Goal: Entertainment & Leisure: Consume media (video, audio)

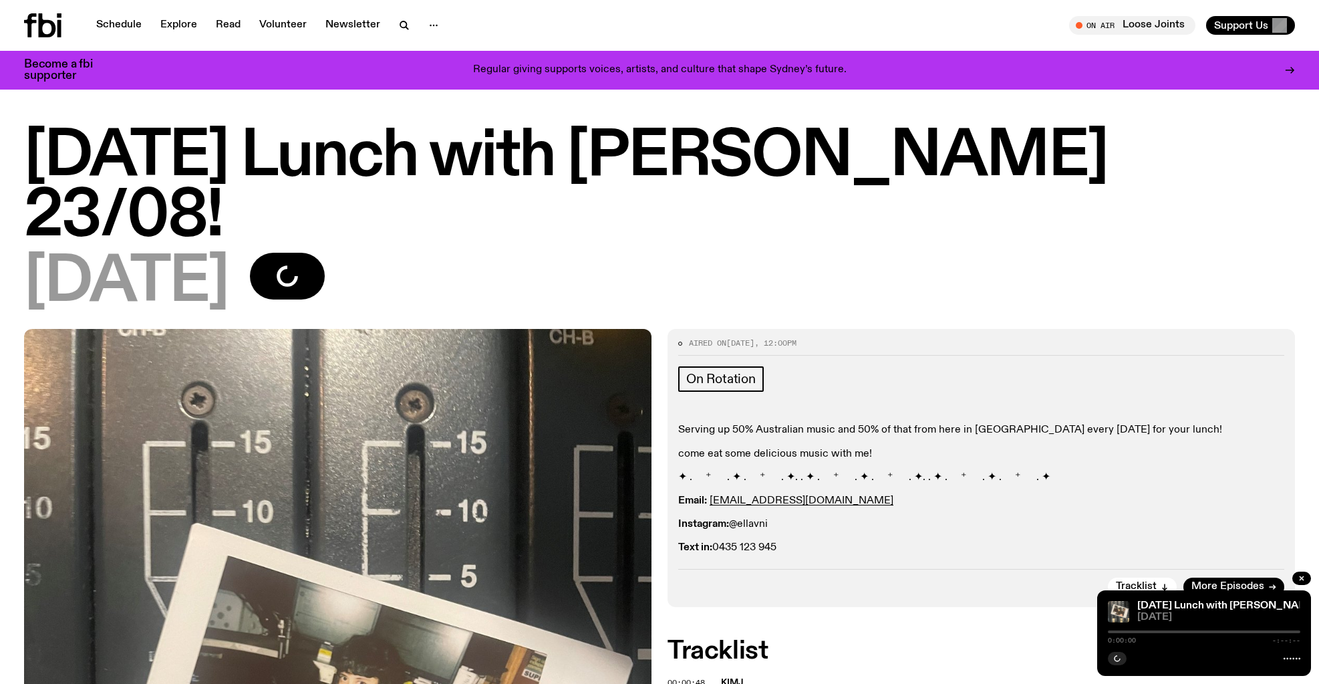
scroll to position [13, 0]
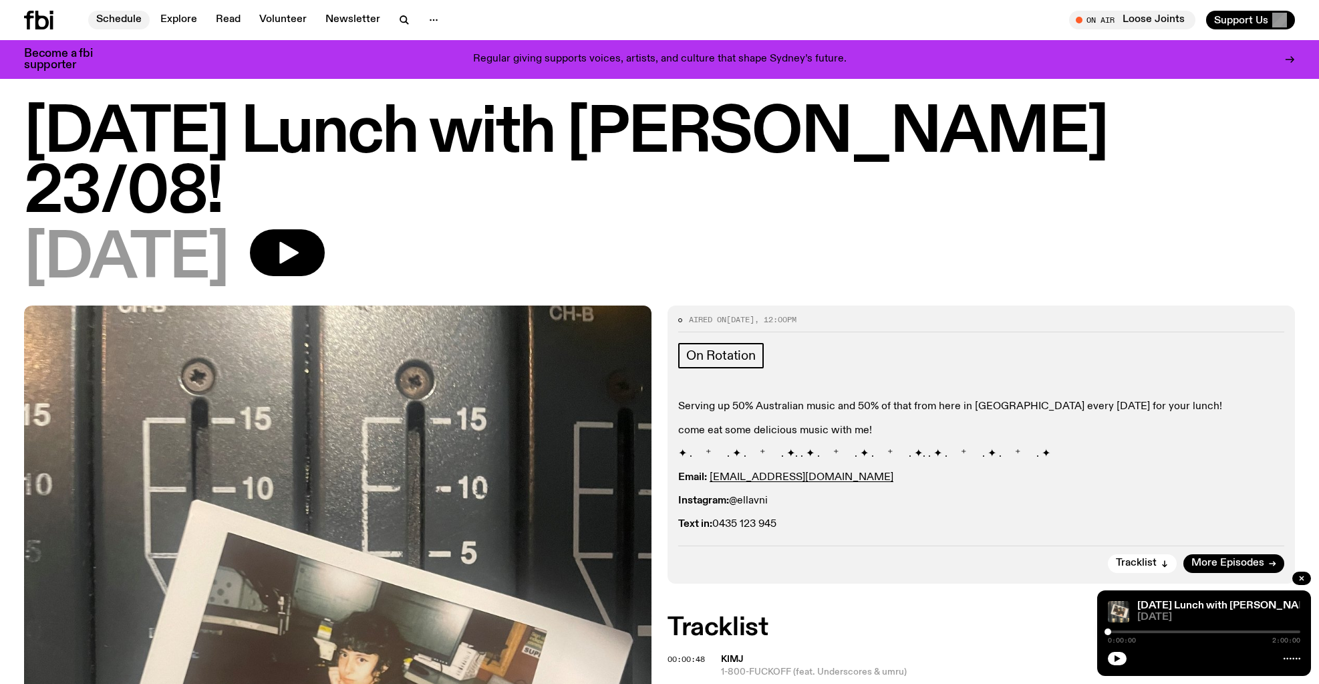
click at [123, 19] on link "Schedule" at bounding box center [118, 20] width 61 height 19
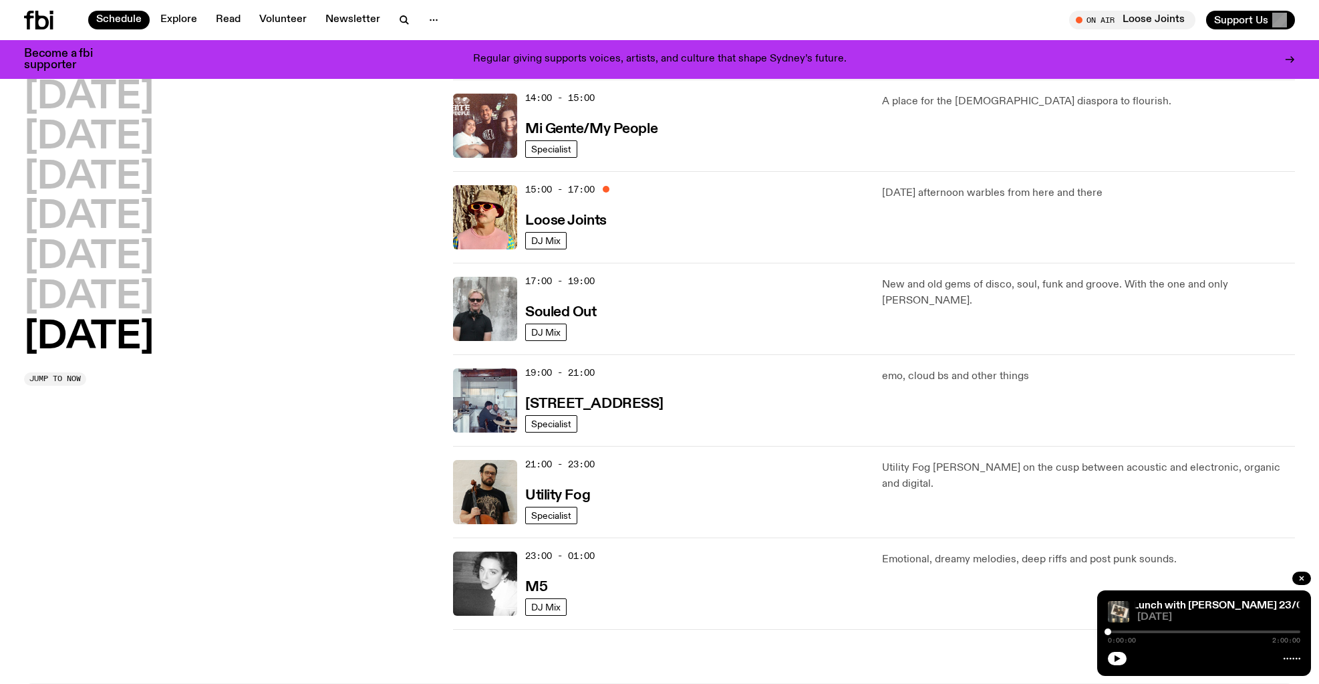
scroll to position [688, 0]
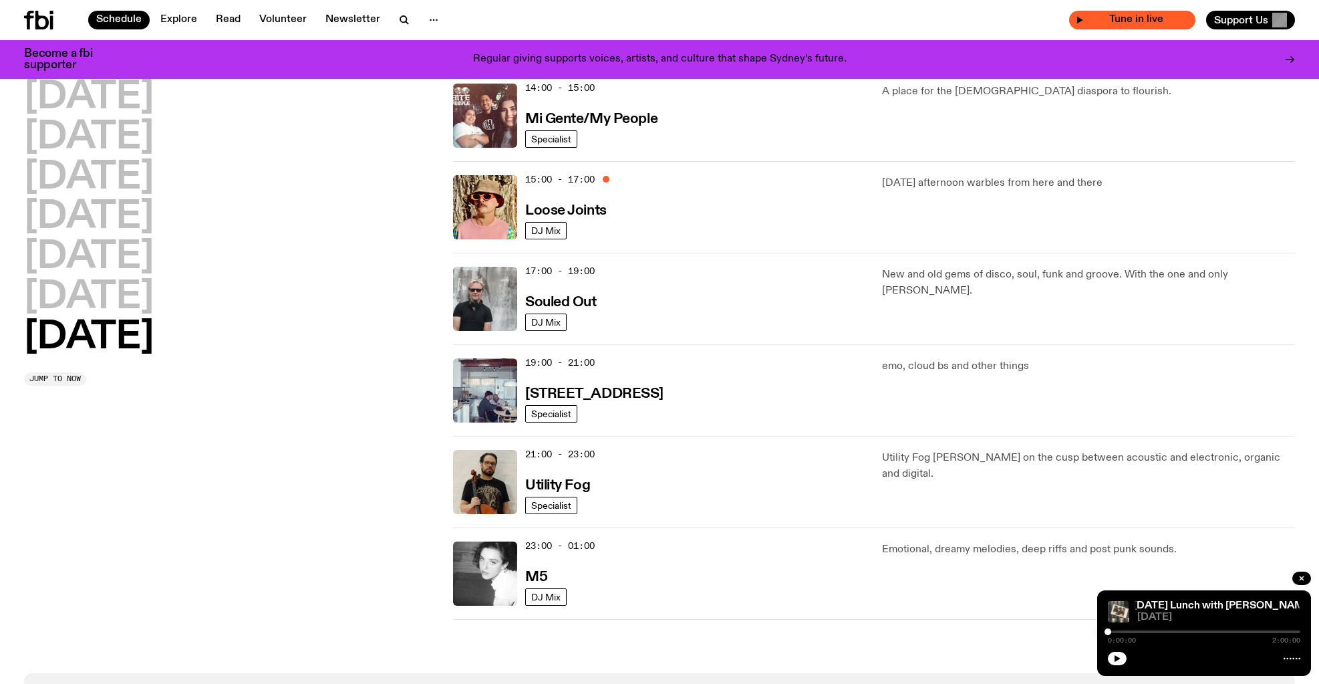
click at [1129, 21] on span "Tune in live" at bounding box center [1136, 20] width 105 height 10
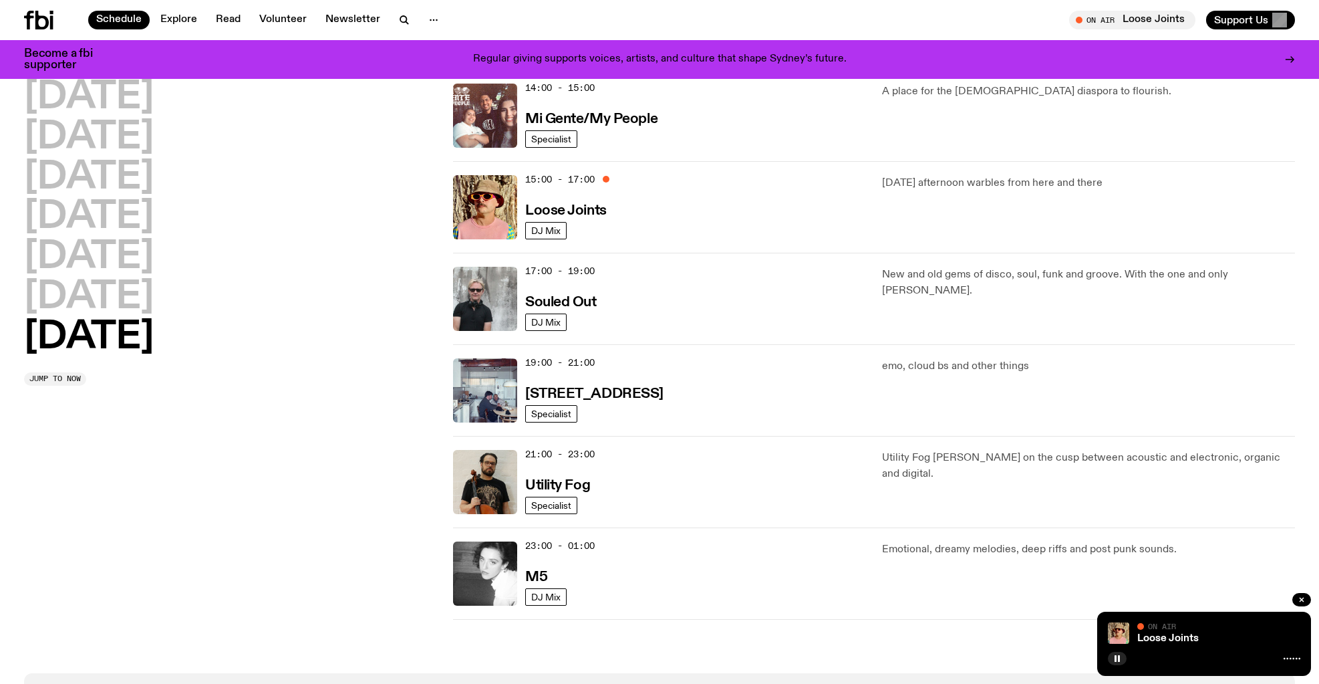
click at [1211, 647] on div "Loose Joints On Air On Air" at bounding box center [1204, 643] width 214 height 64
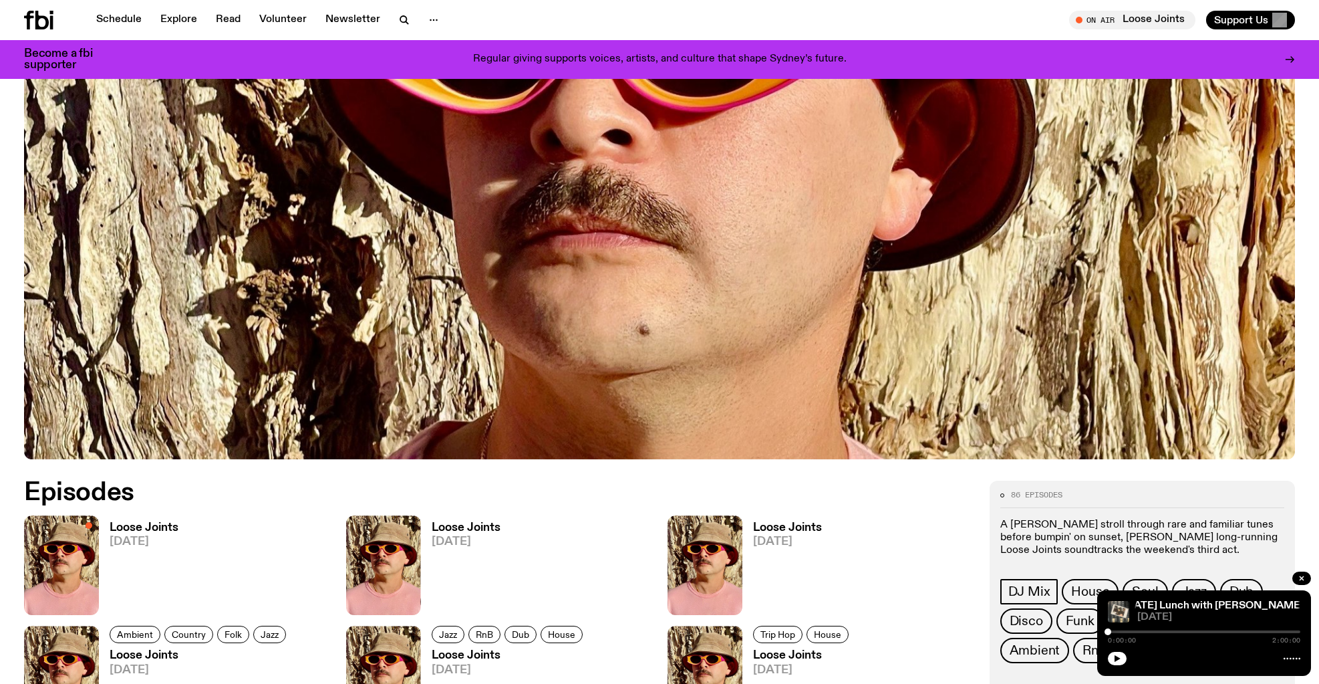
scroll to position [9, 0]
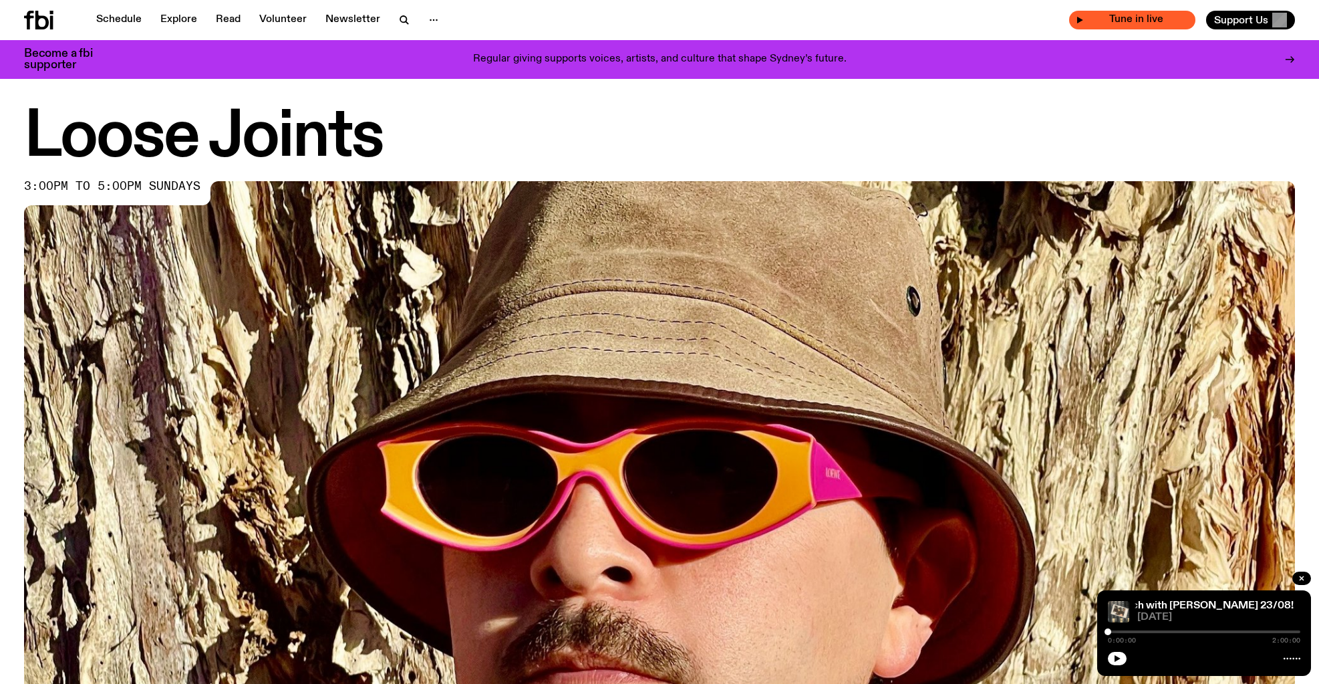
click at [1111, 19] on span "Tune in live" at bounding box center [1136, 20] width 105 height 10
